Goal: Navigation & Orientation: Find specific page/section

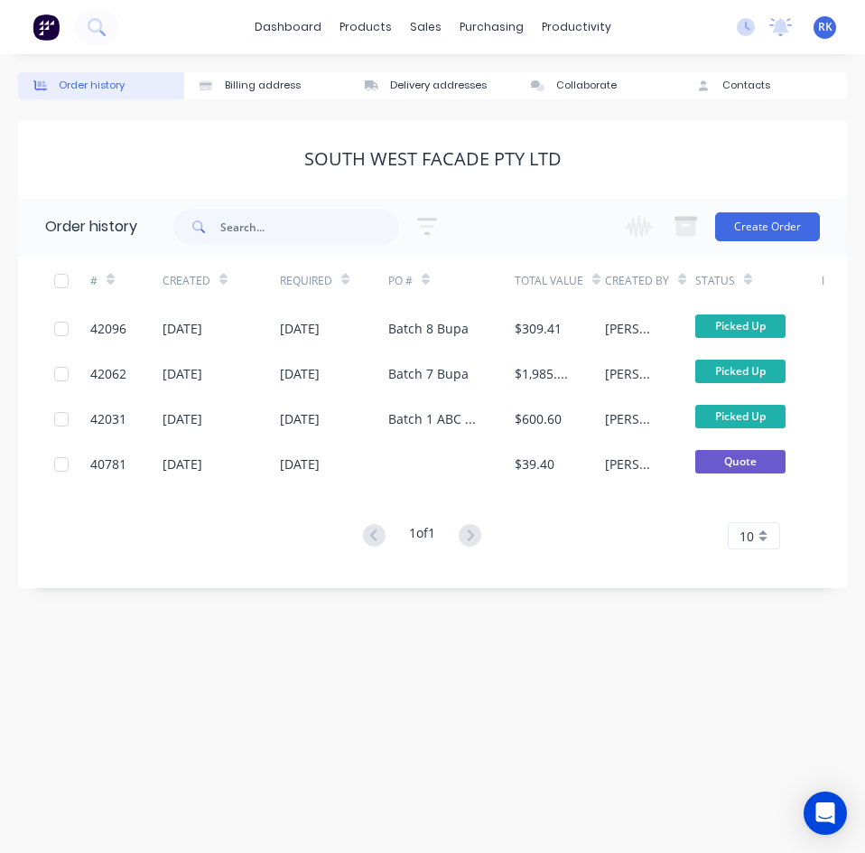
click at [796, 30] on div "No new notifications Mark all as read You have no notifications RK Vilno Group …" at bounding box center [794, 27] width 143 height 27
click at [789, 30] on icon at bounding box center [781, 27] width 23 height 18
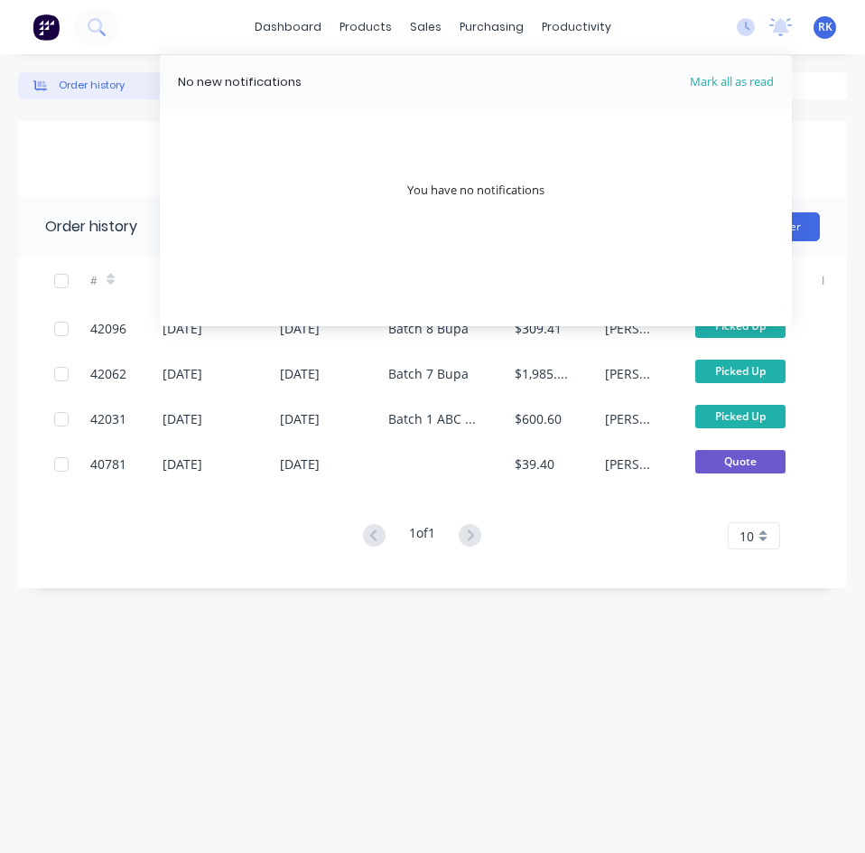
click at [57, 26] on img at bounding box center [46, 27] width 27 height 27
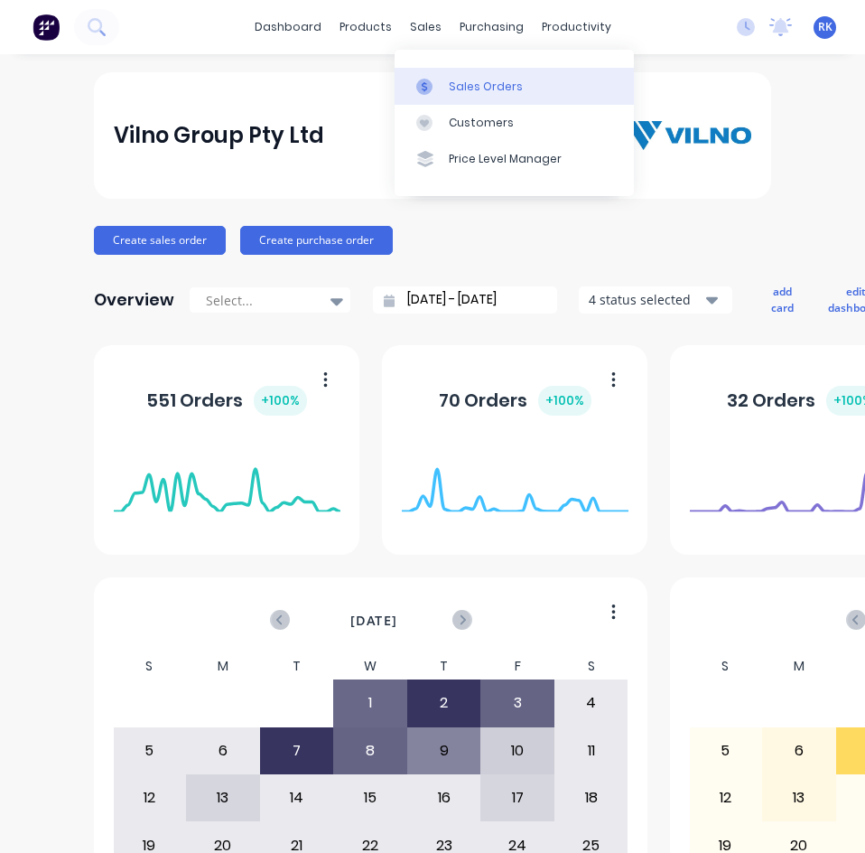
click at [437, 80] on div at bounding box center [429, 87] width 27 height 16
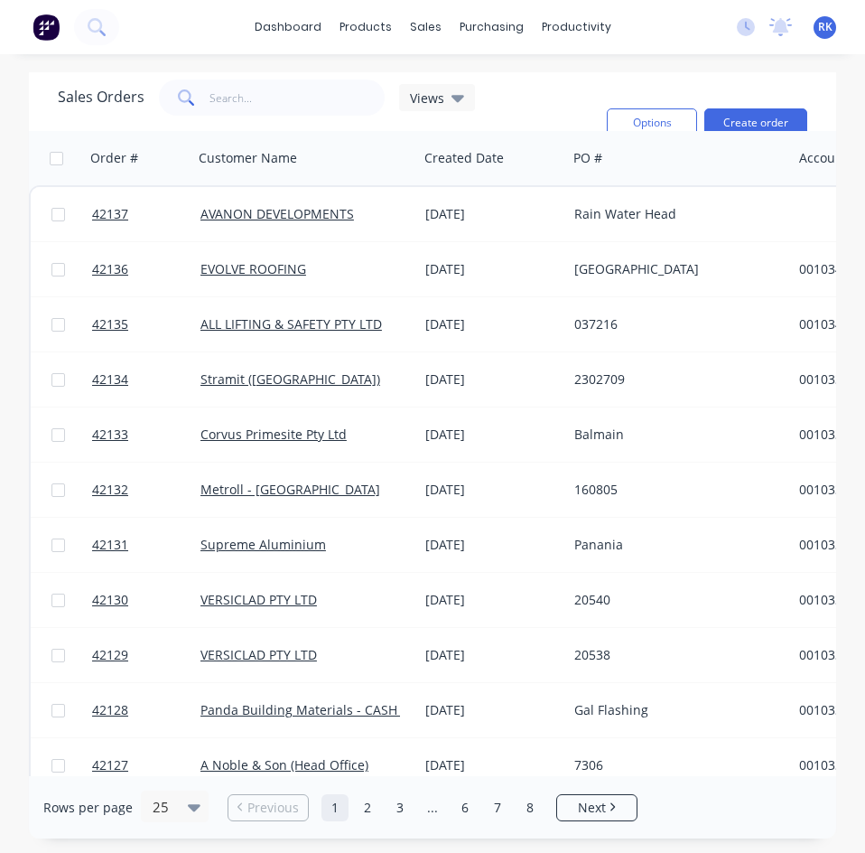
click at [57, 40] on img at bounding box center [46, 27] width 27 height 27
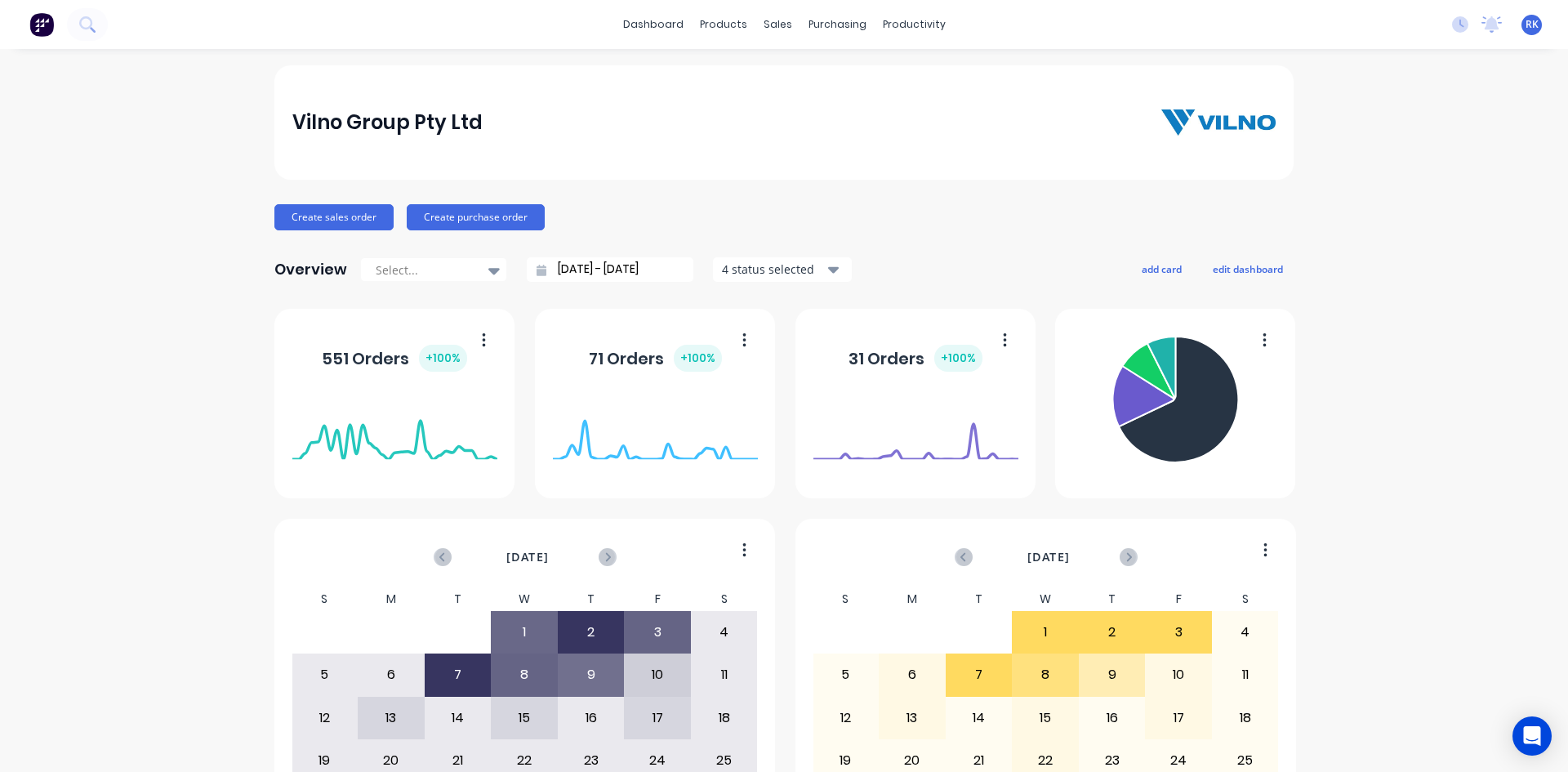
click at [980, 118] on div "Vilno Group Pty Ltd" at bounding box center [784, 122] width 984 height 33
